Goal: Find specific page/section: Find specific page/section

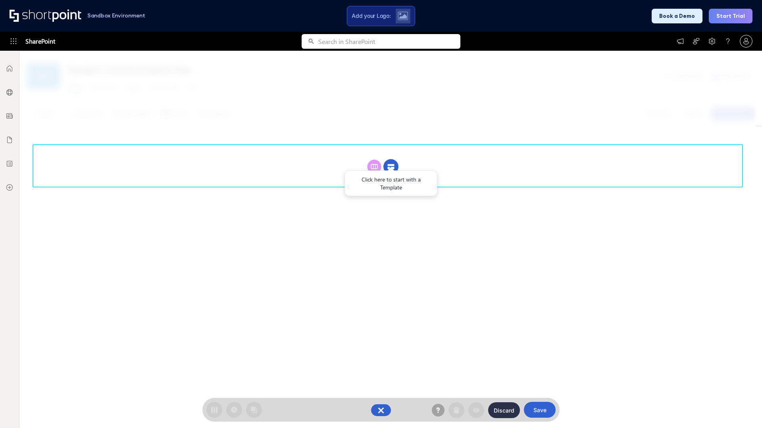
click at [391, 159] on circle at bounding box center [390, 166] width 15 height 15
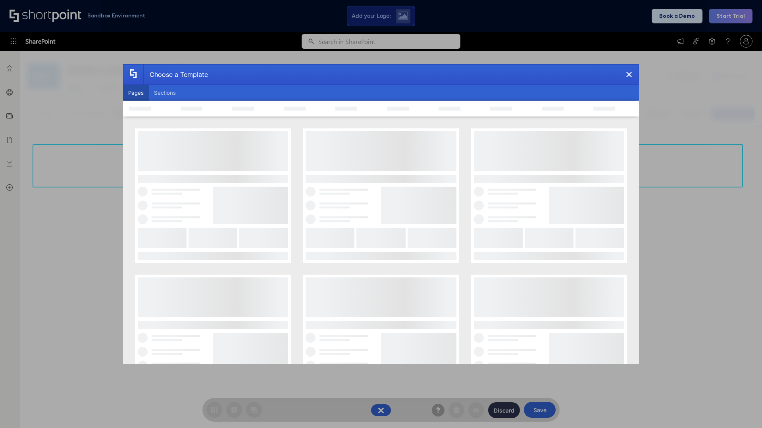
scroll to position [109, 0]
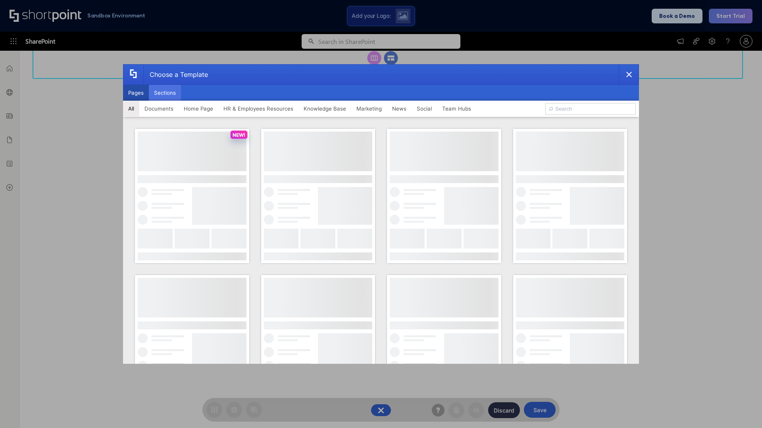
click at [165, 93] on button "Sections" at bounding box center [165, 93] width 32 height 16
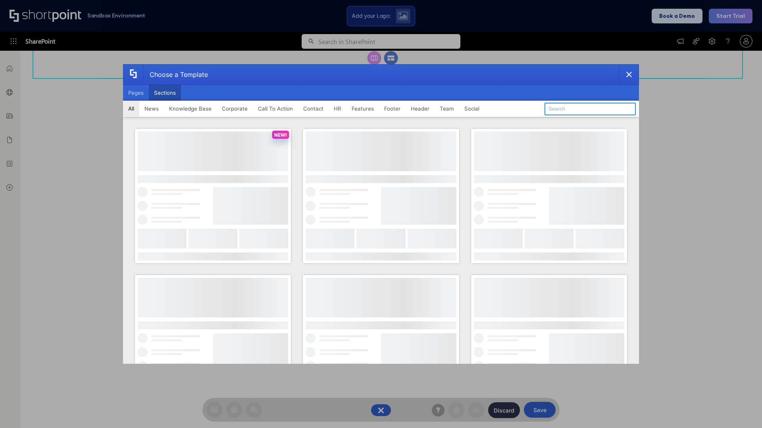
type input "Resources"
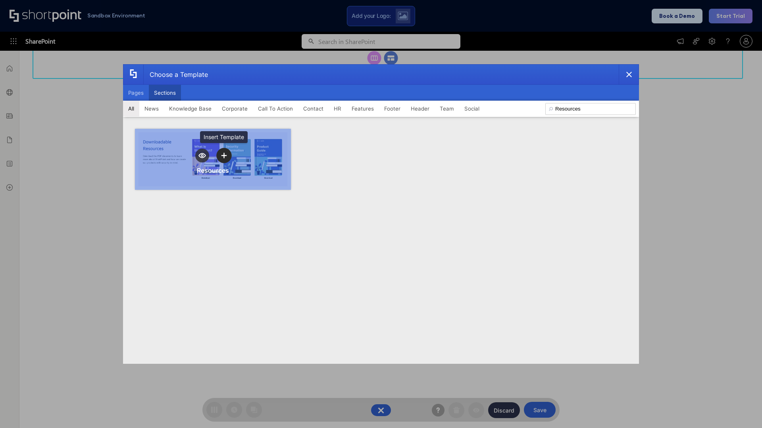
click at [224, 155] on icon "template selector" at bounding box center [224, 156] width 6 height 6
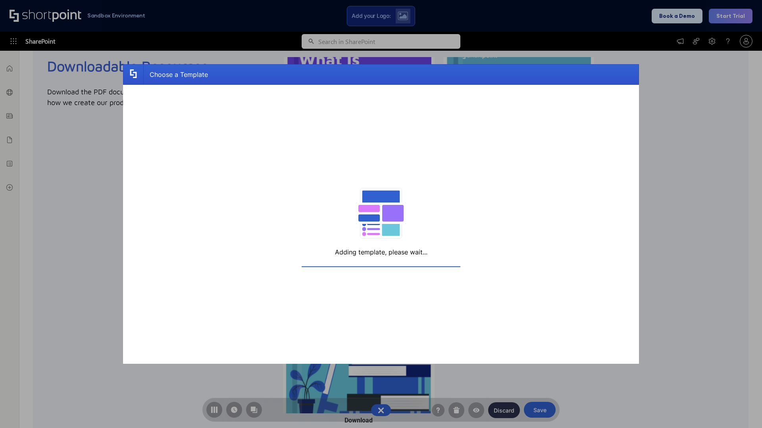
scroll to position [126, 0]
